Goal: Information Seeking & Learning: Learn about a topic

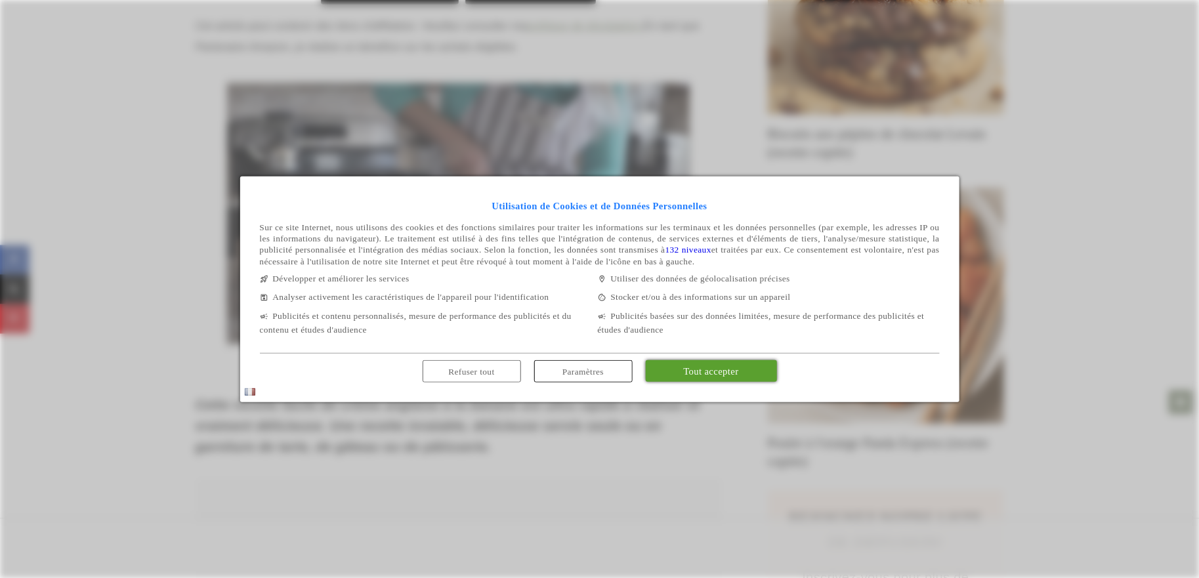
scroll to position [686, 0]
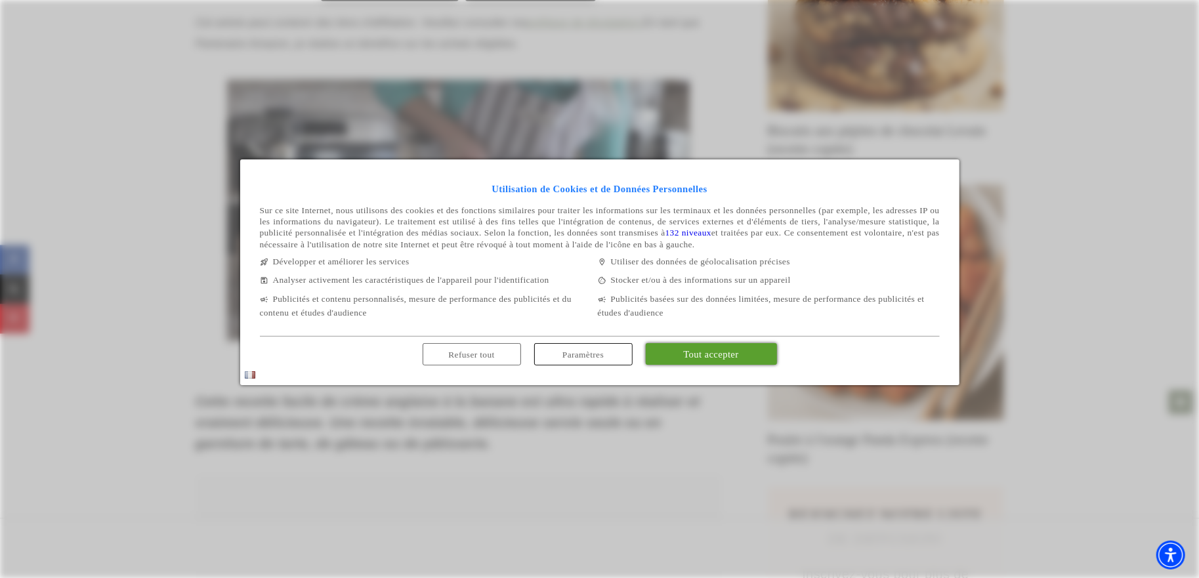
click at [701, 359] on font "Tout accepter" at bounding box center [710, 354] width 55 height 10
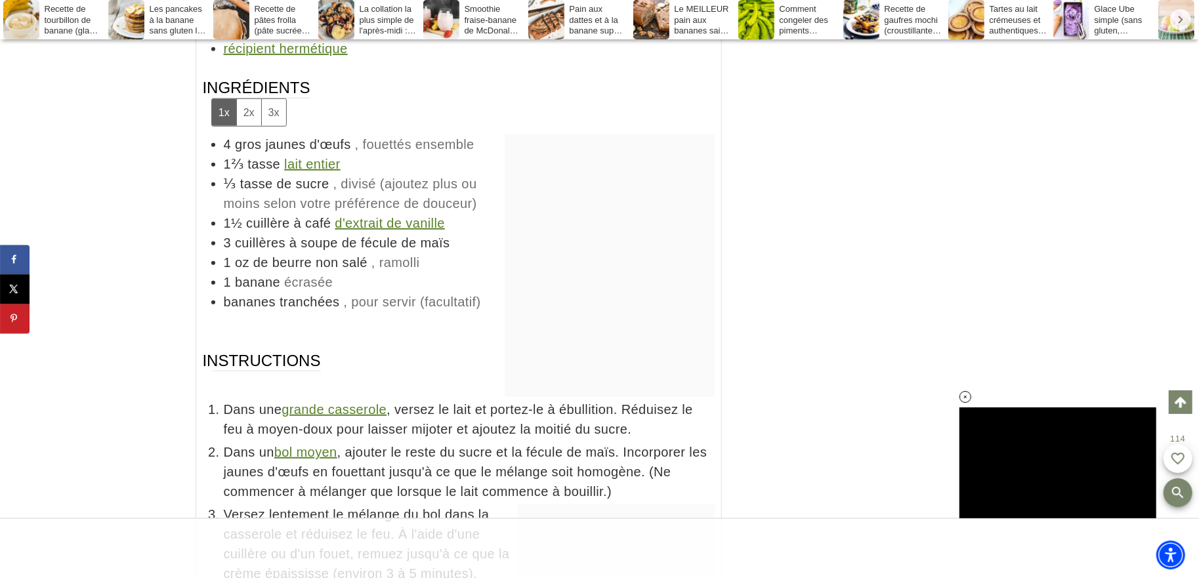
scroll to position [0, 0]
